Goal: Check status: Check status

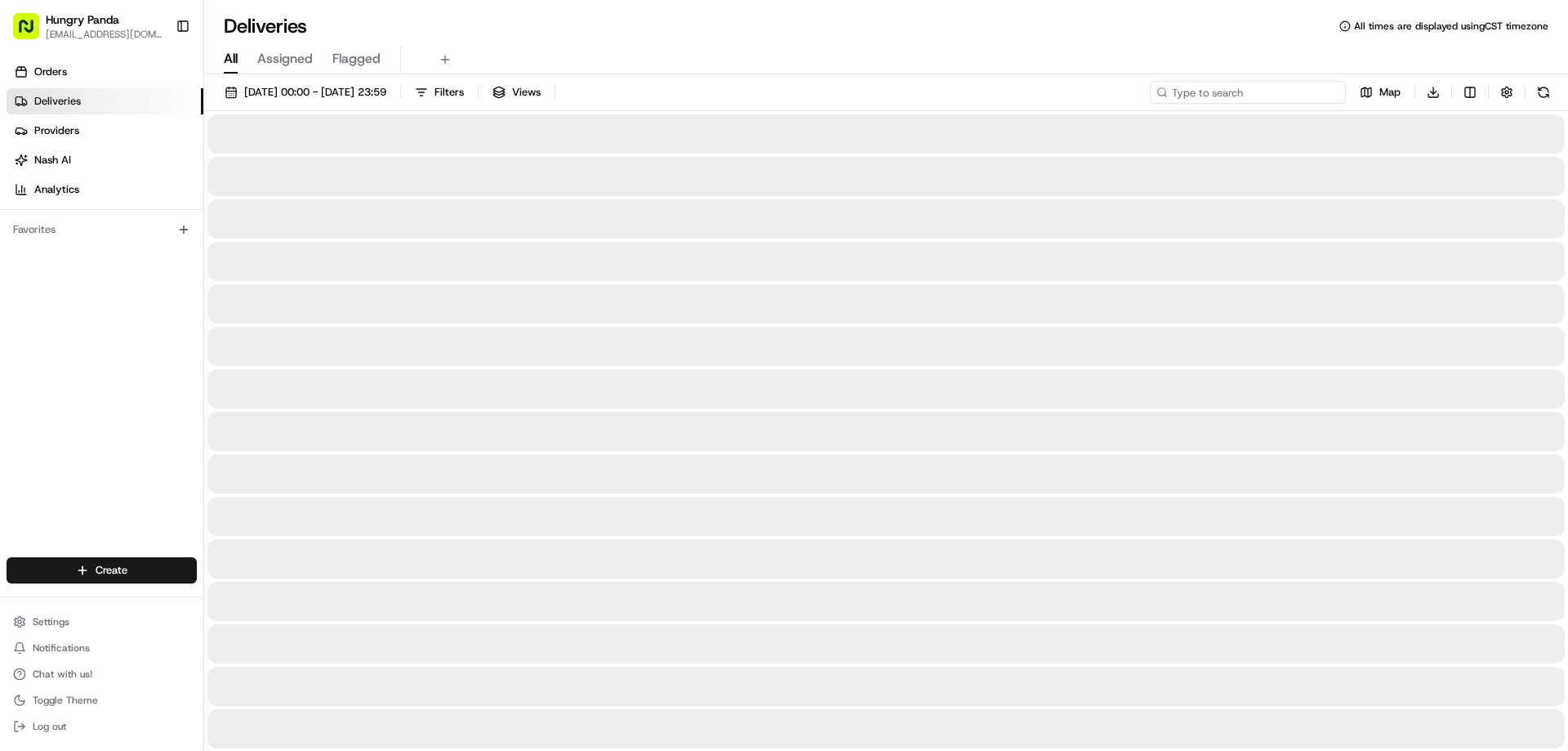
click at [1298, 95] on input at bounding box center [1248, 92] width 196 height 23
paste input "634695937515370610136"
type input "634695937515370610136"
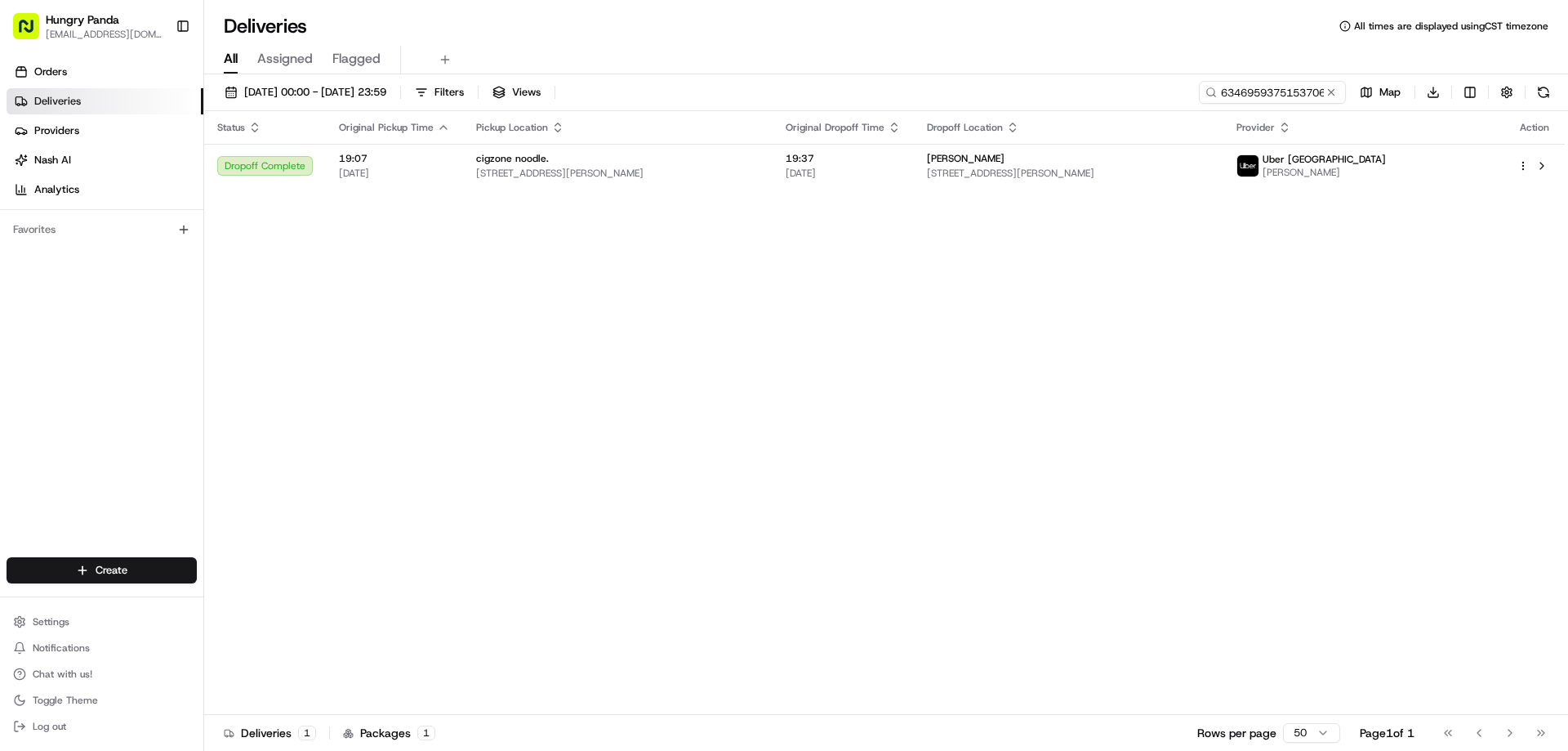
click at [901, 168] on span "[DATE]" at bounding box center [843, 173] width 115 height 14
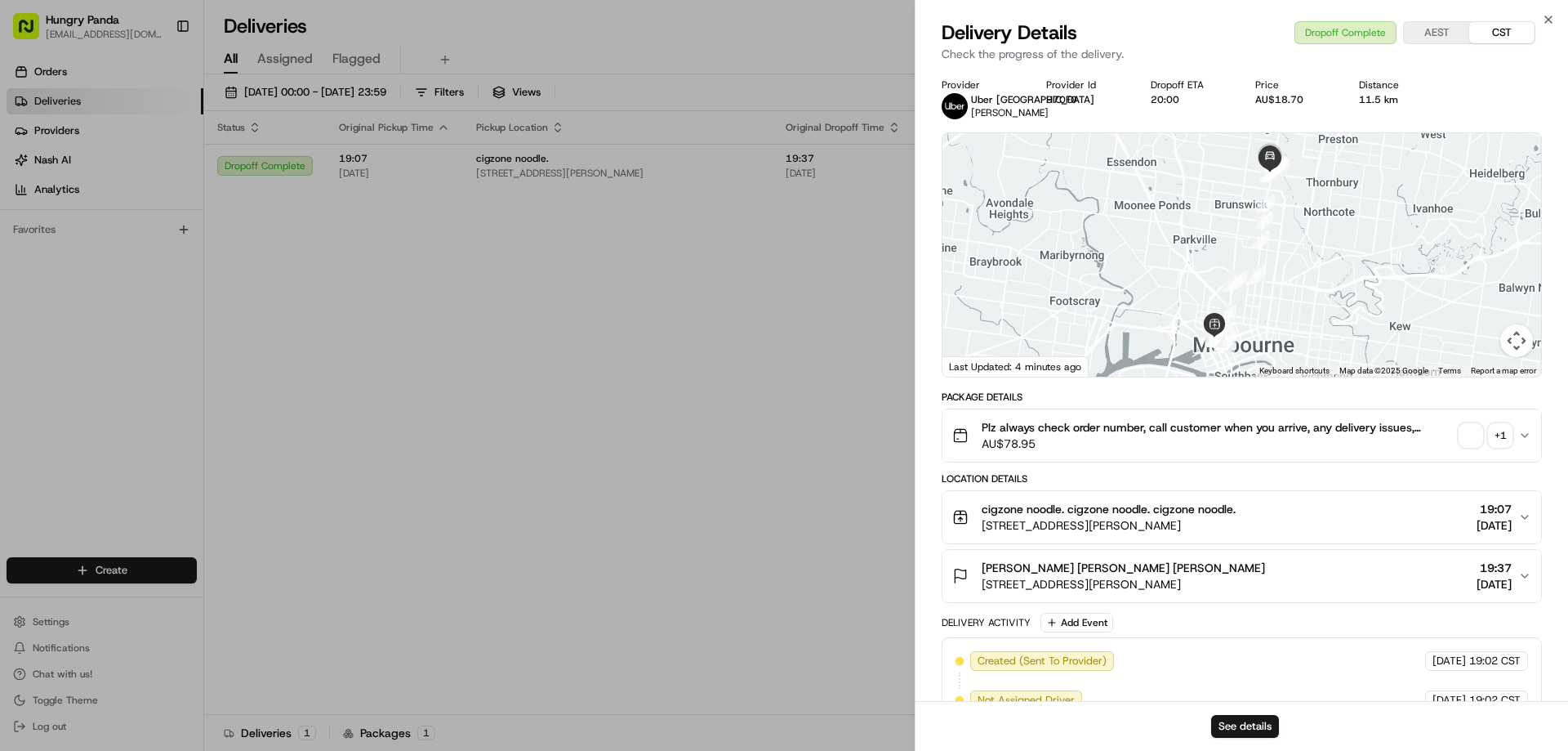
click at [1492, 430] on div "+ 1" at bounding box center [1500, 435] width 23 height 23
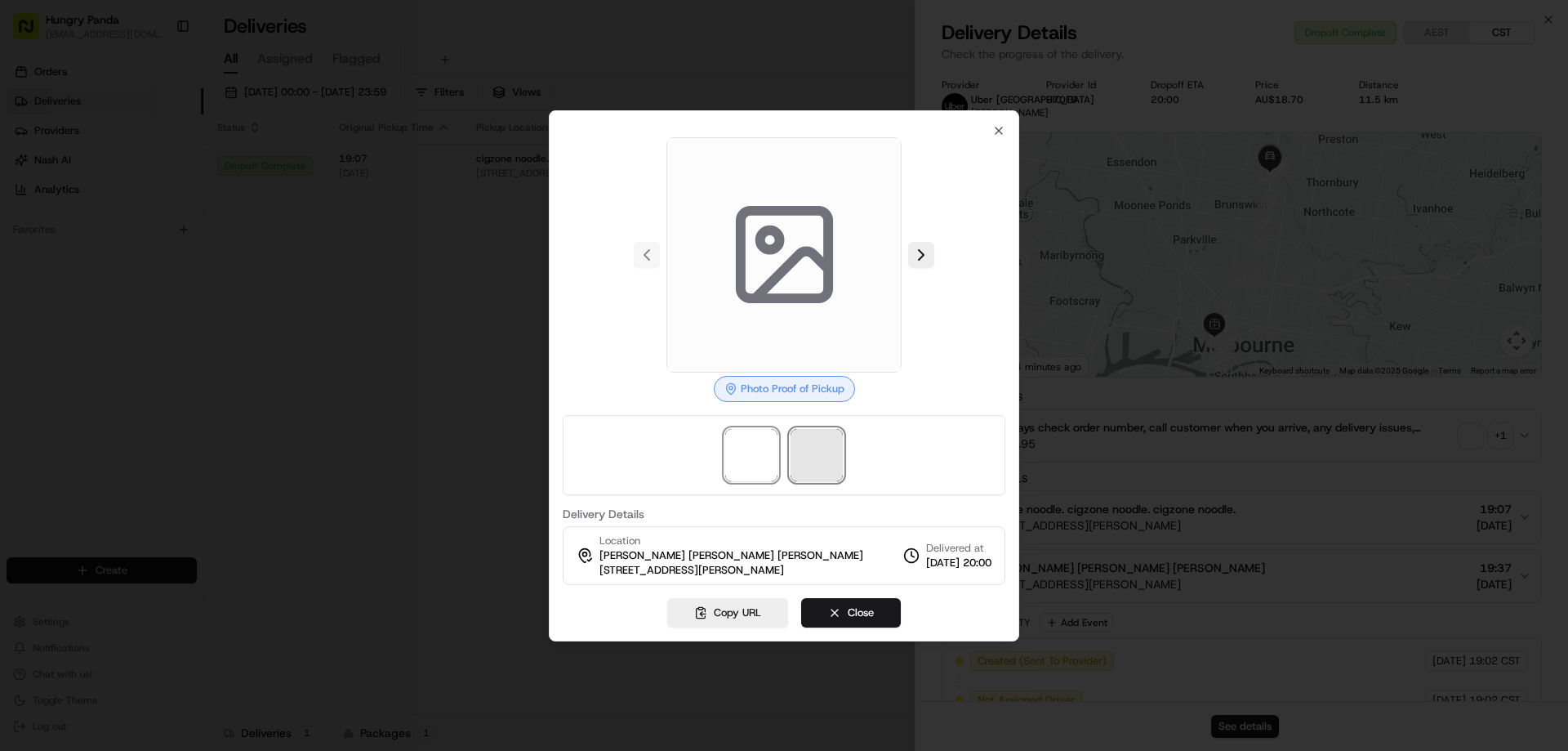
click at [819, 469] on span at bounding box center [816, 455] width 52 height 52
click at [751, 463] on span at bounding box center [752, 455] width 52 height 52
click at [848, 442] on div at bounding box center [784, 455] width 443 height 80
click at [843, 441] on div at bounding box center [784, 455] width 443 height 80
click at [835, 445] on span at bounding box center [816, 455] width 52 height 52
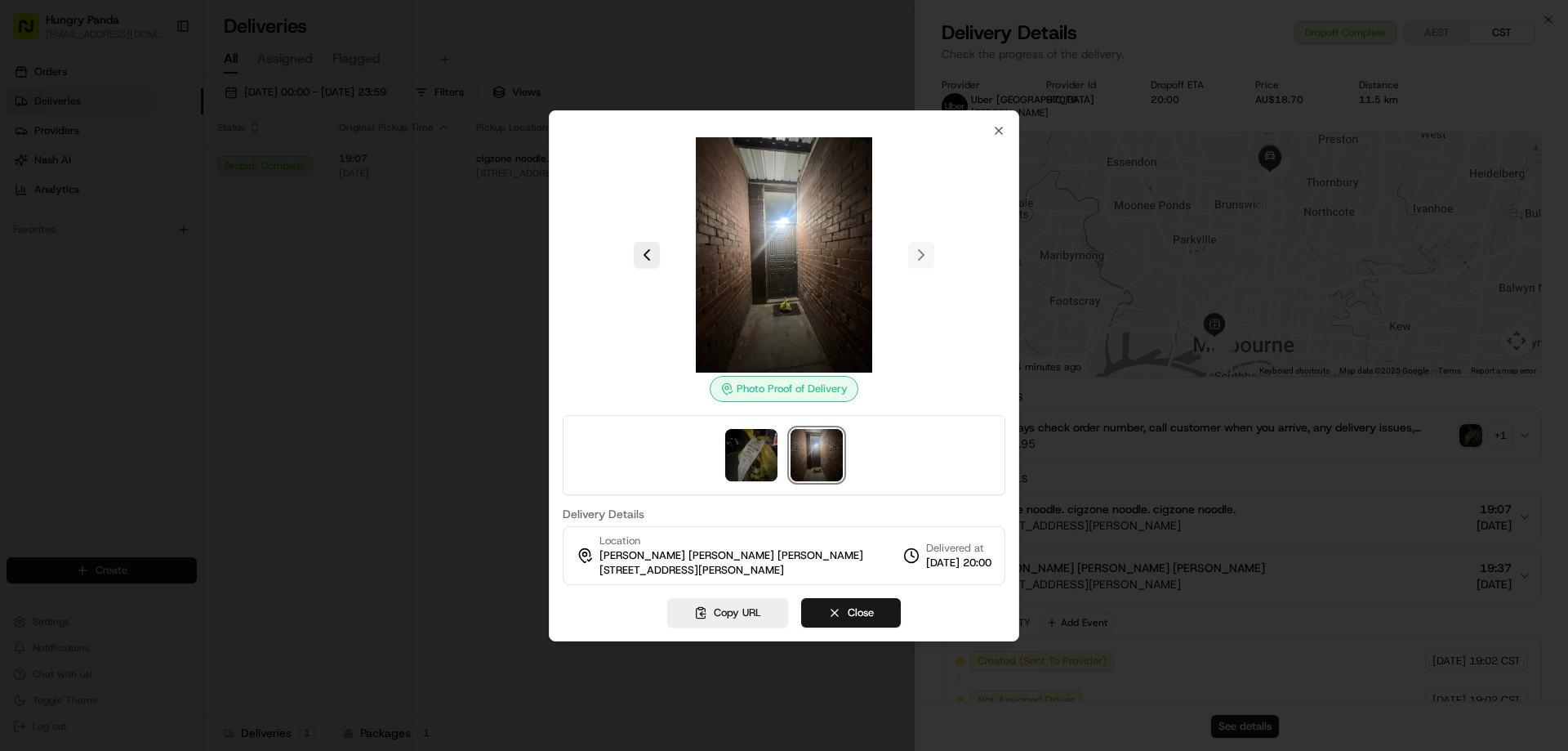
click at [362, 294] on div at bounding box center [784, 376] width 1568 height 751
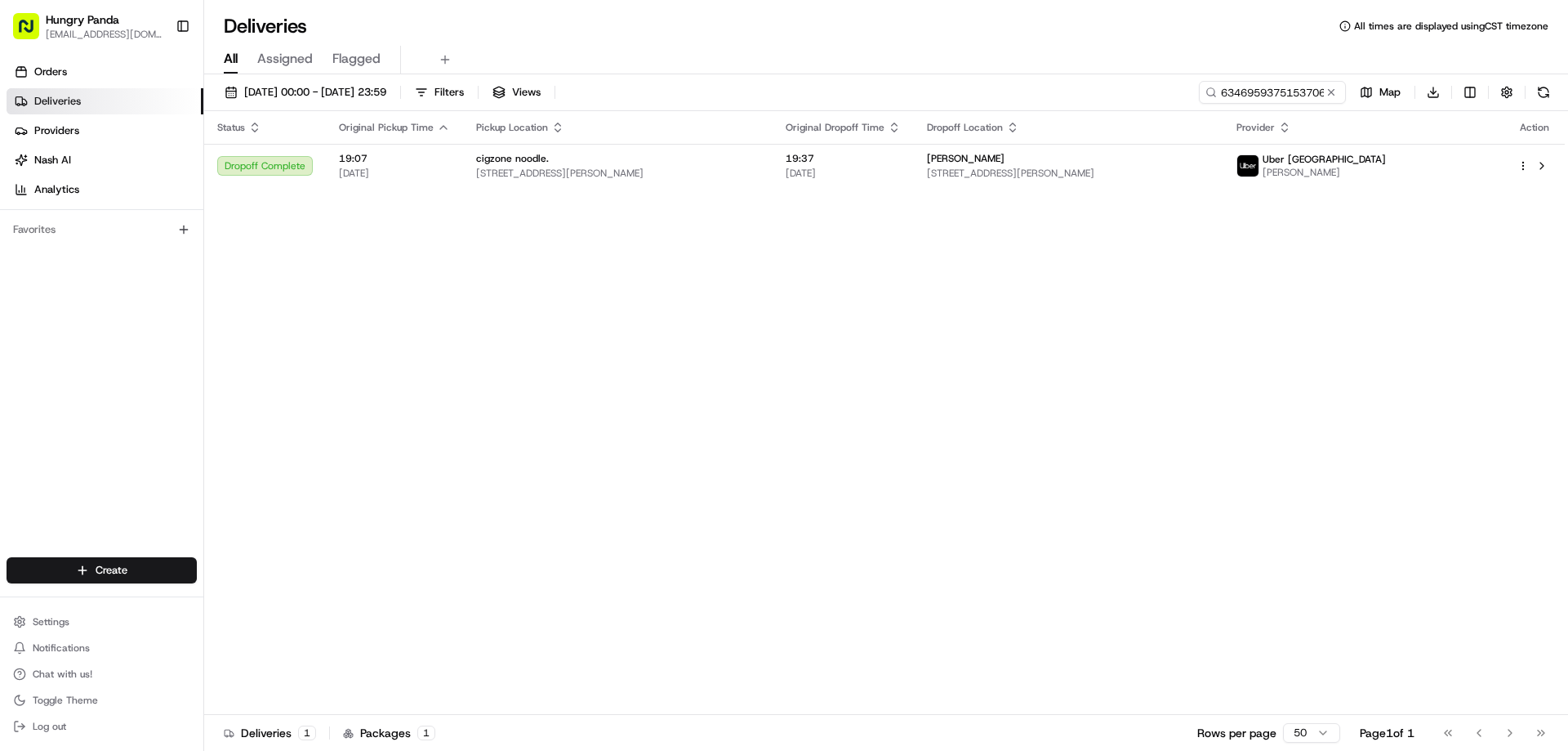
drag, startPoint x: 541, startPoint y: 384, endPoint x: 988, endPoint y: 189, distance: 487.7
click at [546, 385] on div "Status Original Pickup Time Pickup Location Original Dropoff Time Dropoff Locat…" at bounding box center [884, 412] width 1360 height 603
click at [1333, 95] on button at bounding box center [1331, 92] width 16 height 16
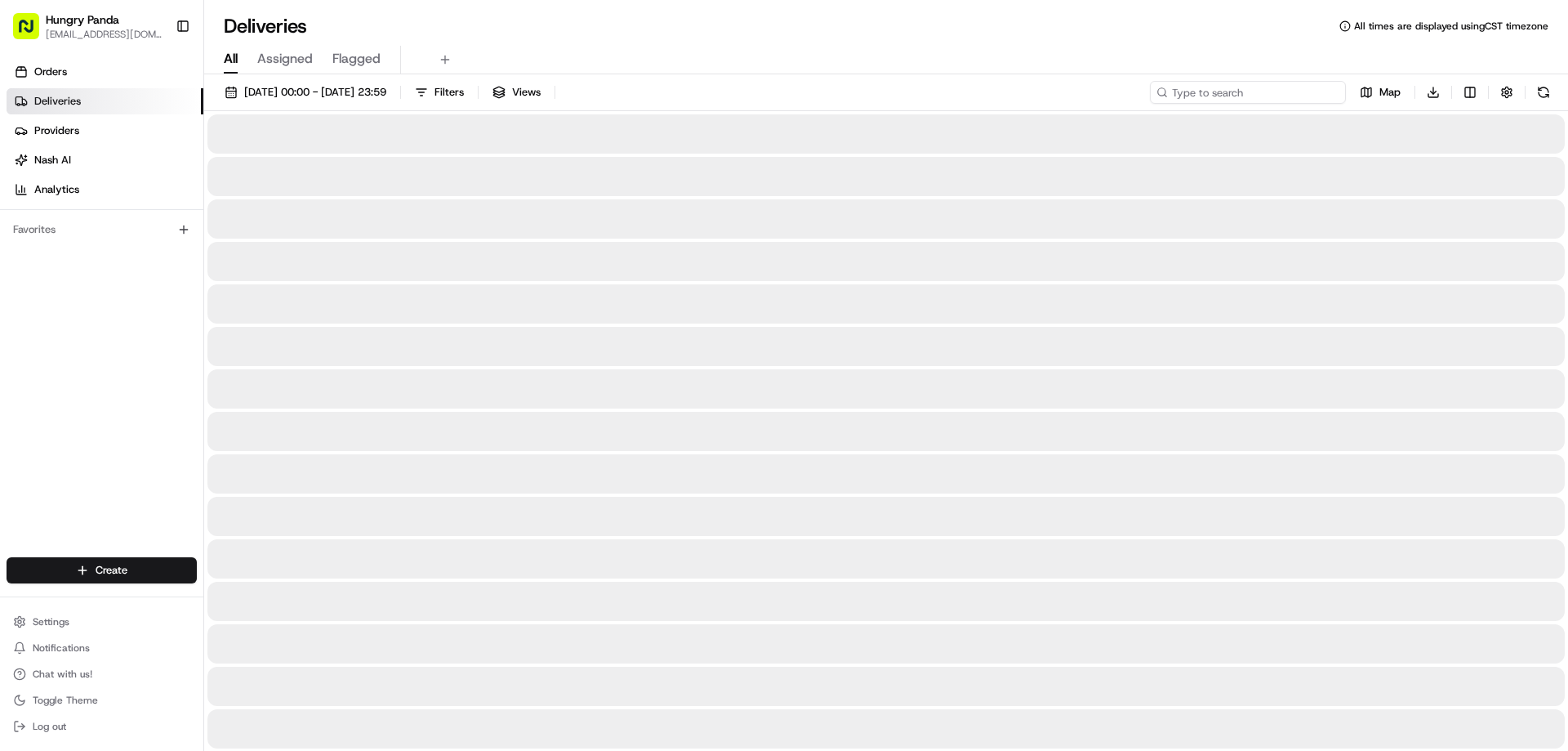
click at [1300, 95] on input at bounding box center [1248, 92] width 196 height 23
paste input "634695937515370610136"
type input "634695937515370610136"
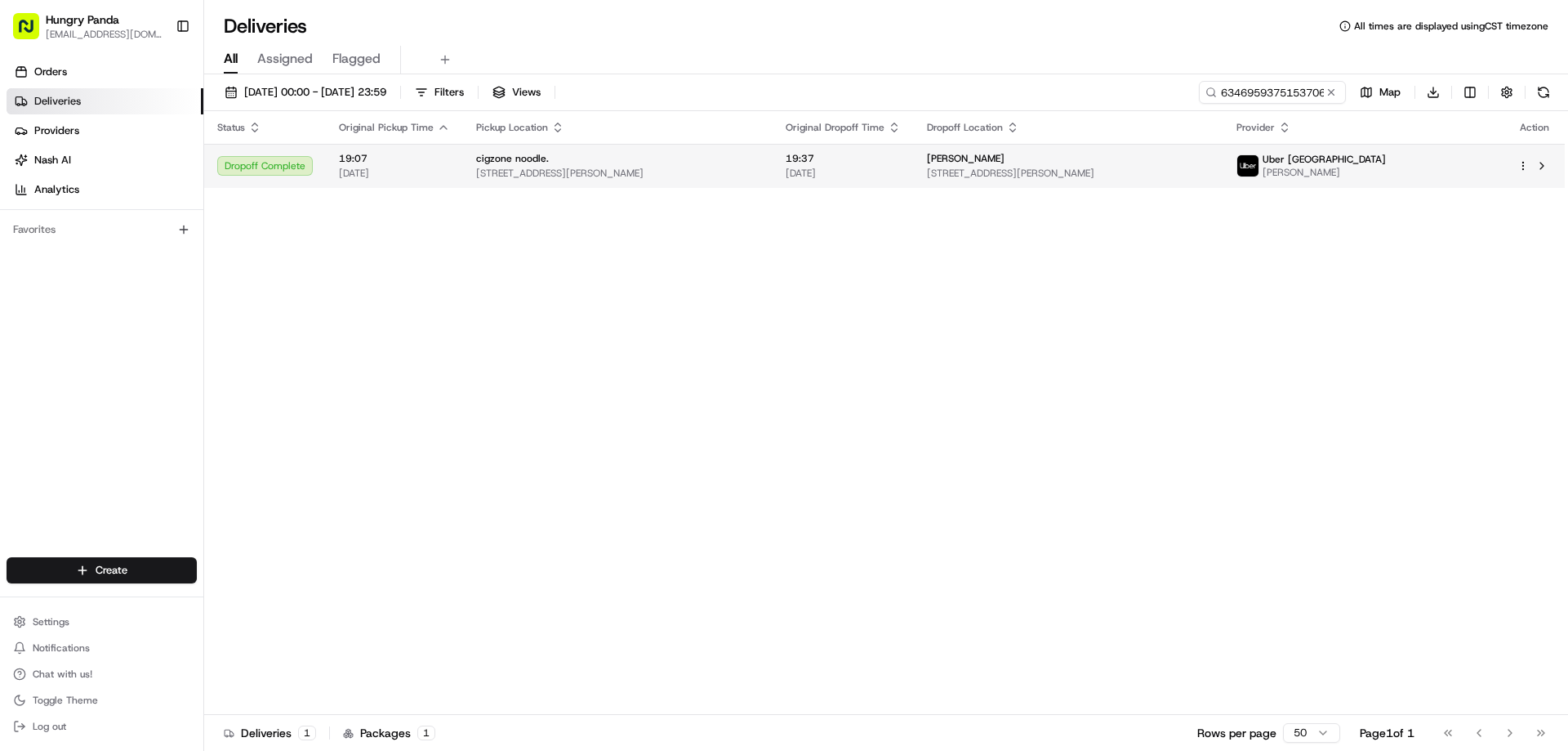
click at [1033, 156] on div "[PERSON_NAME]" at bounding box center [1068, 158] width 284 height 14
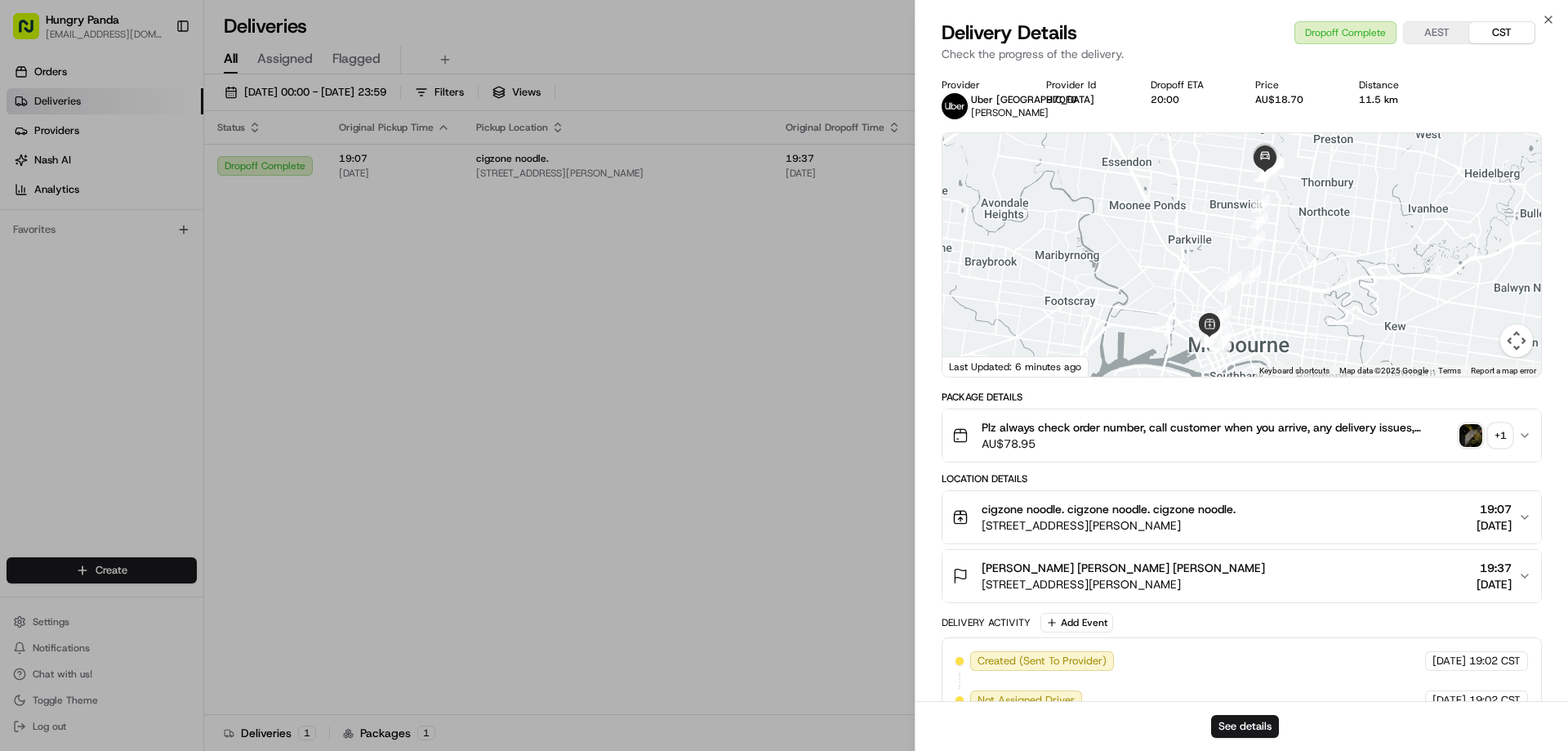
click at [1512, 440] on div "Plz always check order number, call customer when you arrive, any delivery issu…" at bounding box center [1235, 435] width 566 height 32
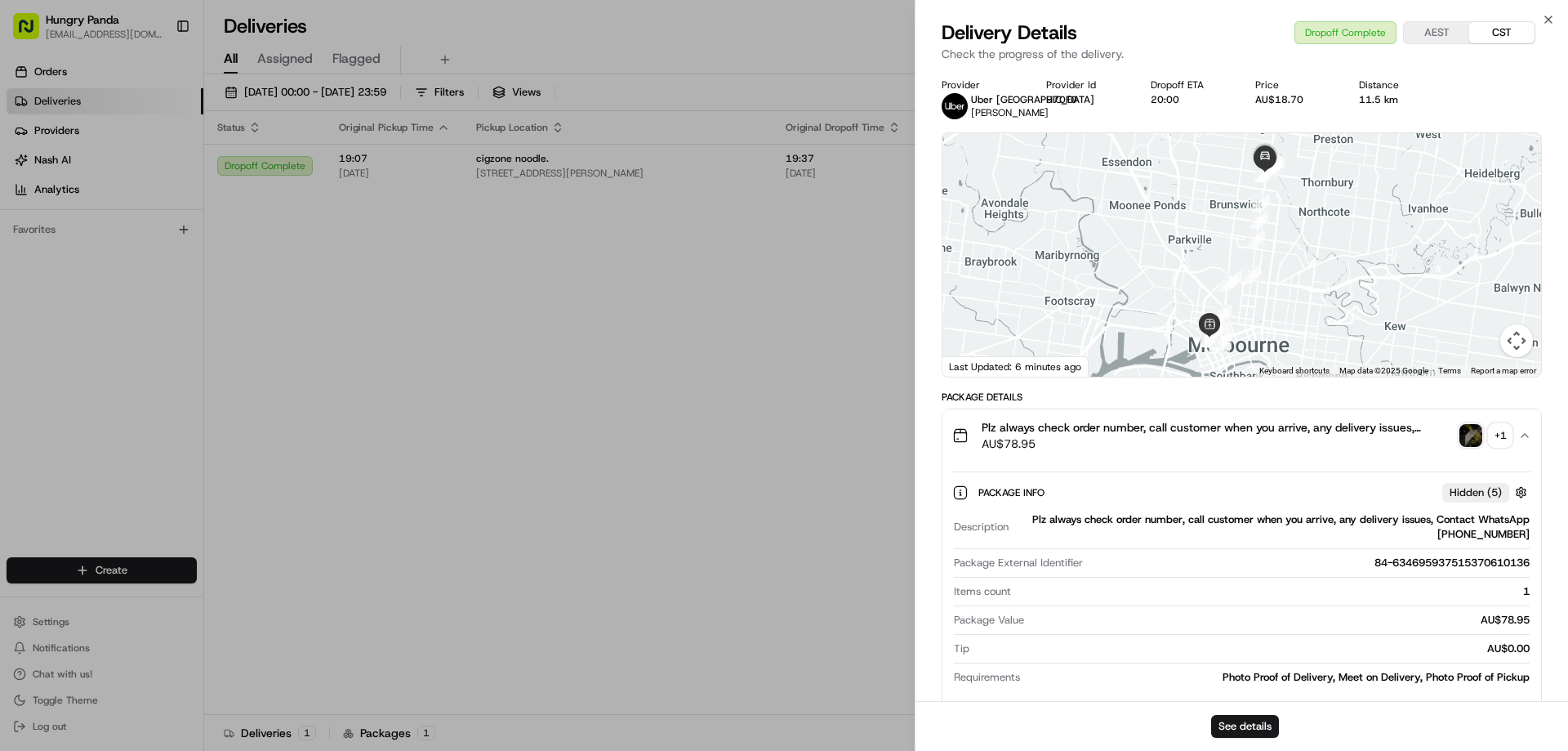
click at [1504, 433] on div "+ 1" at bounding box center [1500, 435] width 23 height 23
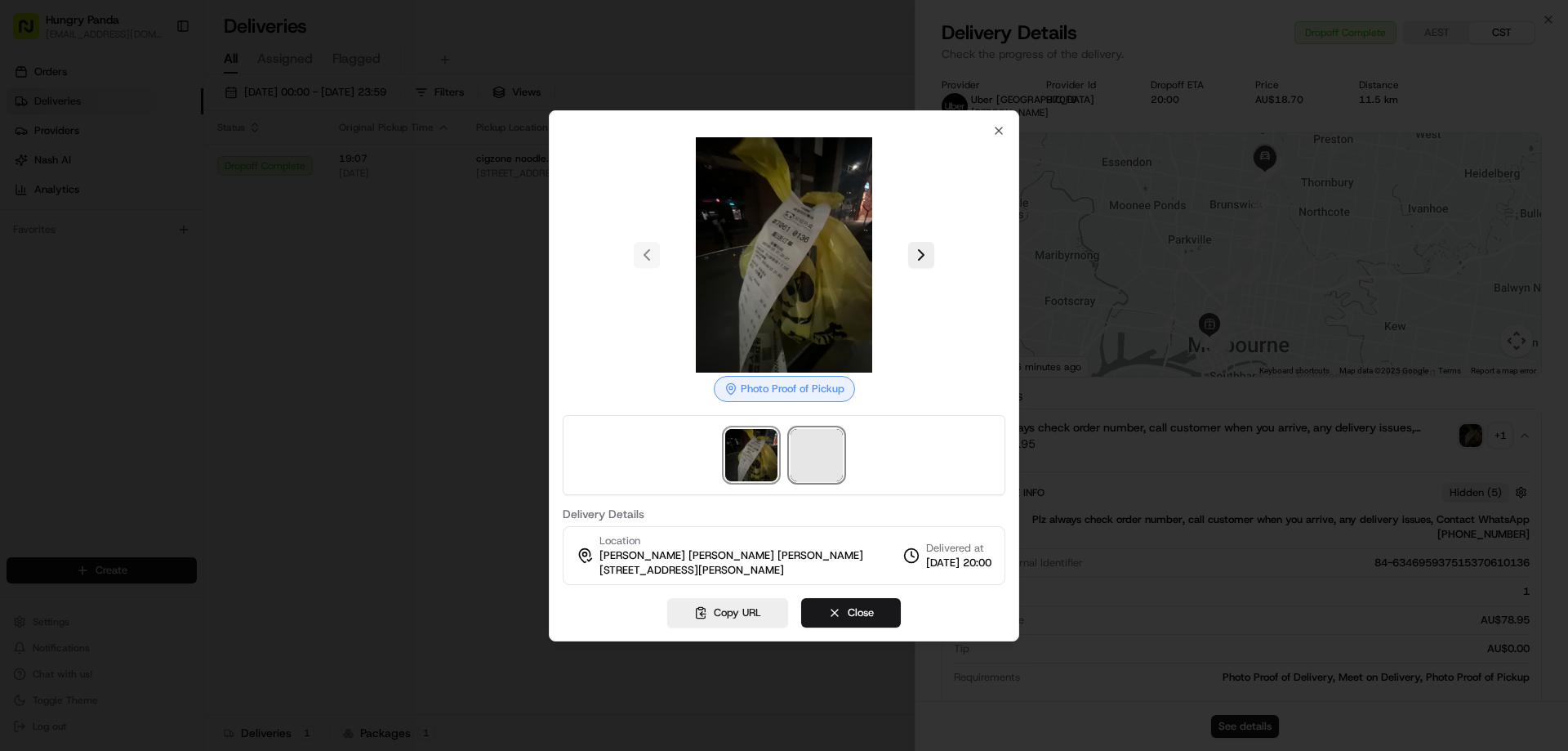
click at [832, 456] on span at bounding box center [816, 455] width 52 height 52
